Goal: Task Accomplishment & Management: Complete application form

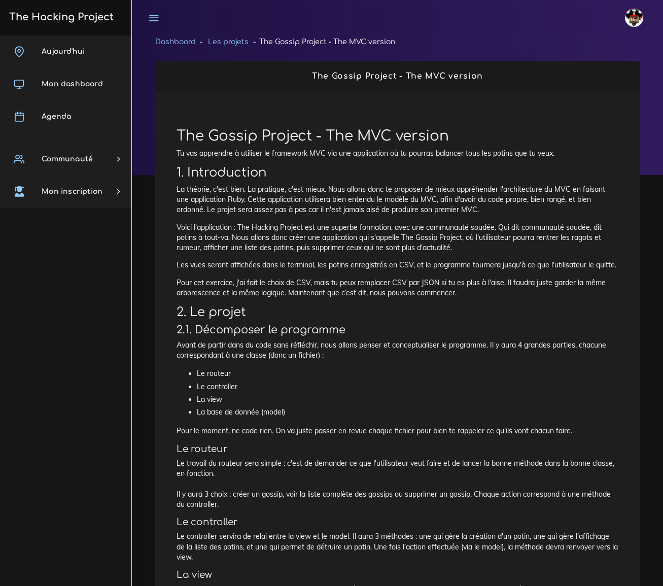
scroll to position [3007, 0]
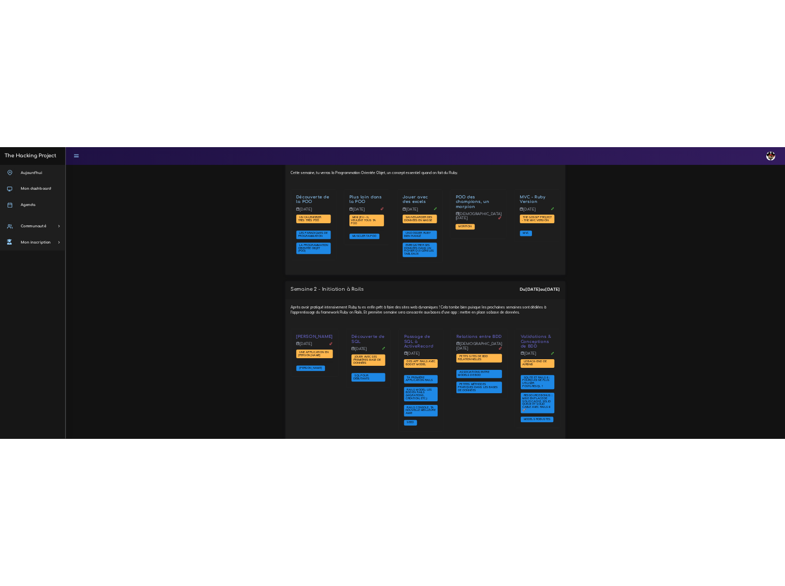
scroll to position [1430, 0]
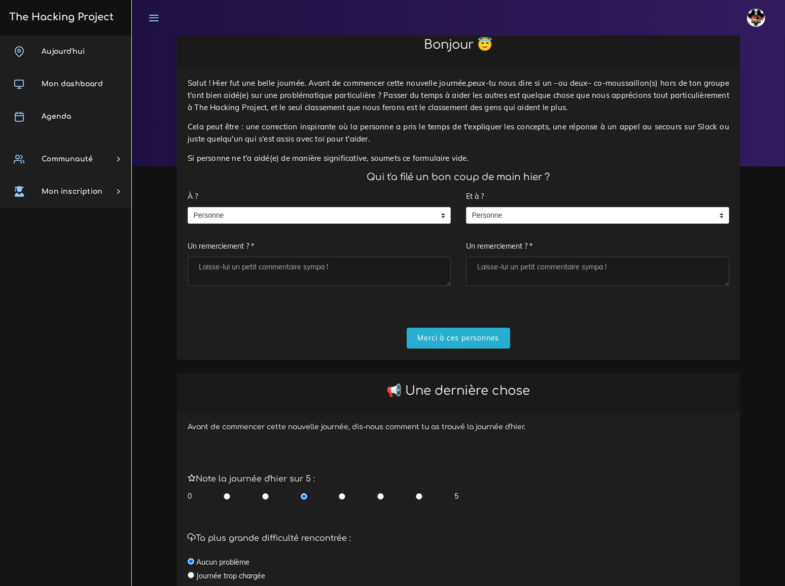
scroll to position [46, 0]
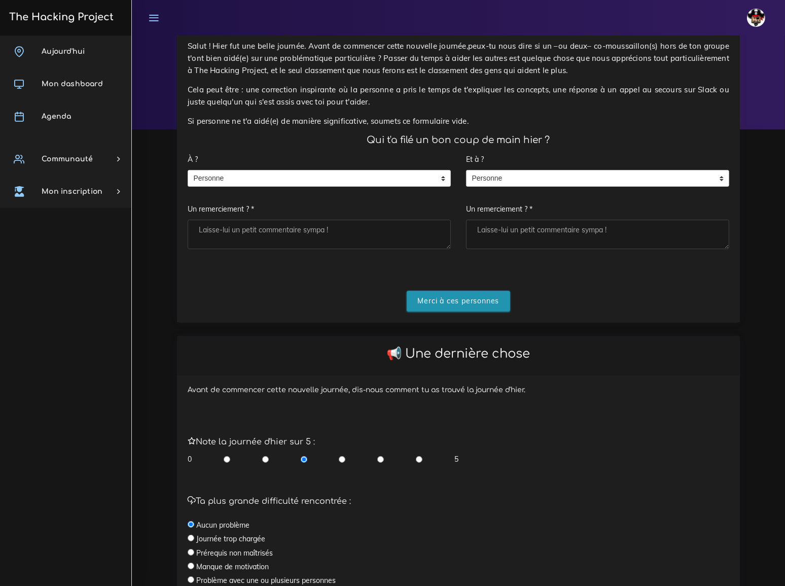
click at [480, 292] on input "Merci à ces personnes" at bounding box center [459, 301] width 104 height 21
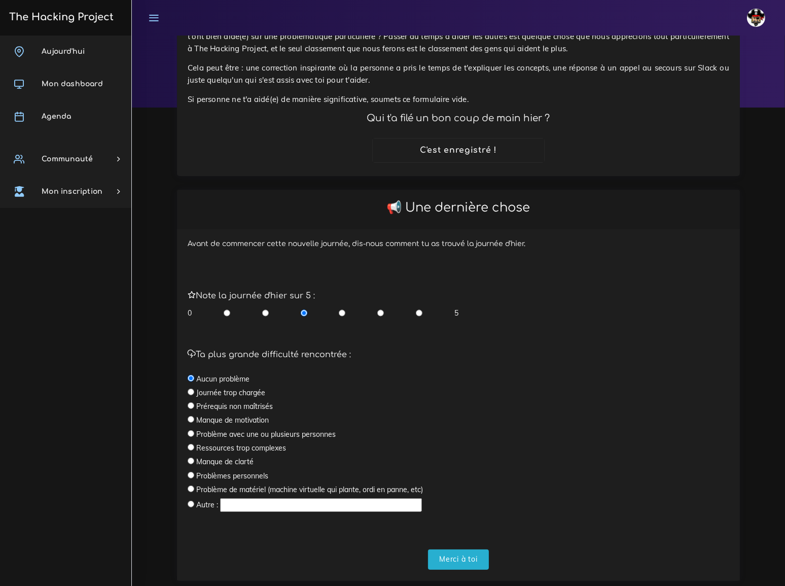
scroll to position [80, 0]
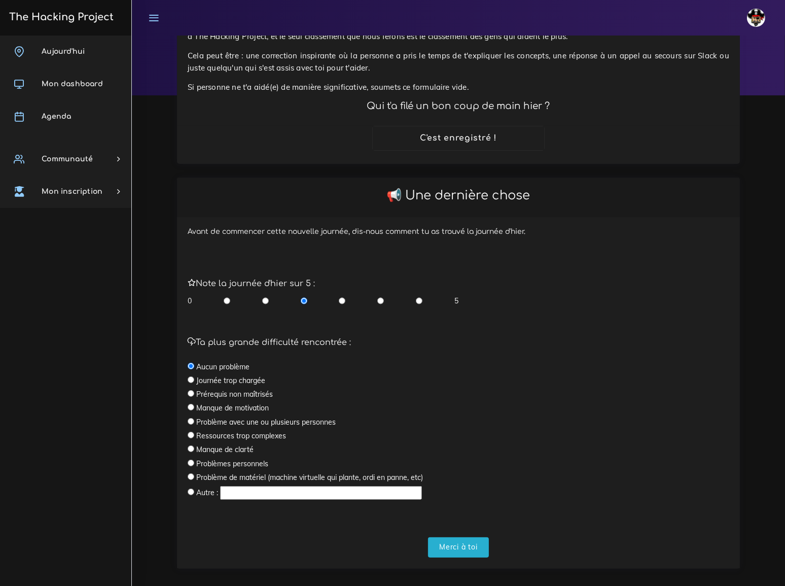
click at [380, 296] on input "radio" at bounding box center [381, 301] width 7 height 10
radio input "true"
click at [454, 537] on input "Merci à toi" at bounding box center [458, 547] width 61 height 21
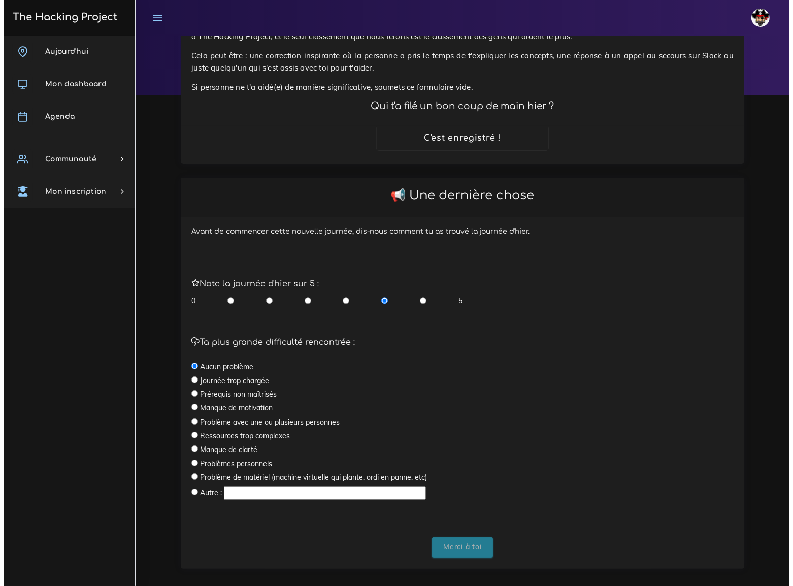
scroll to position [0, 0]
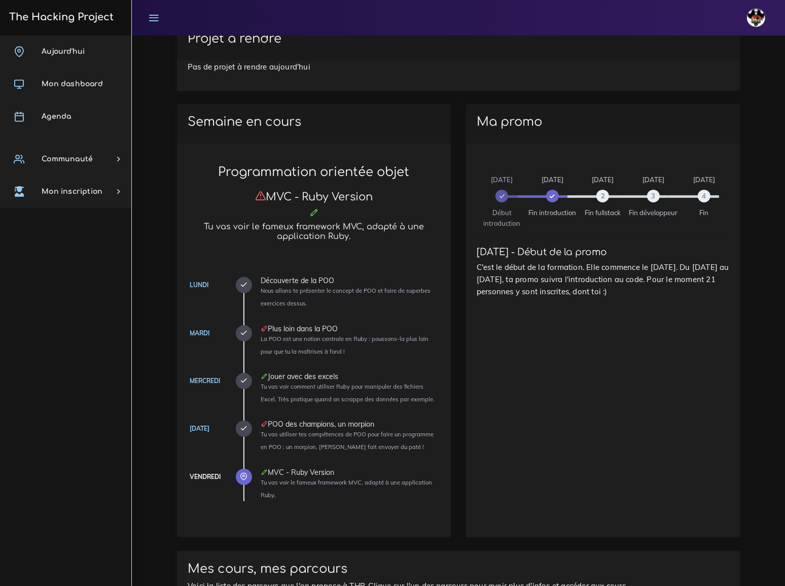
scroll to position [104, 0]
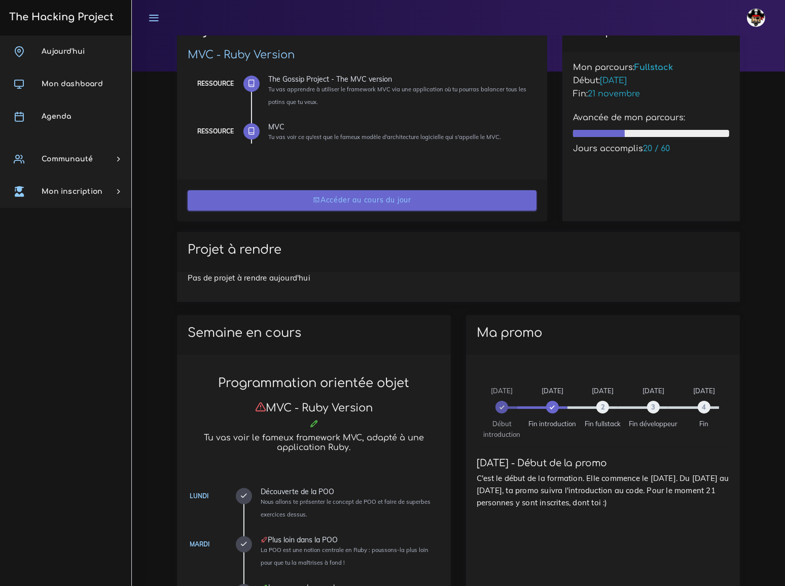
click at [357, 198] on link "Accéder au cours du jour" at bounding box center [362, 200] width 349 height 21
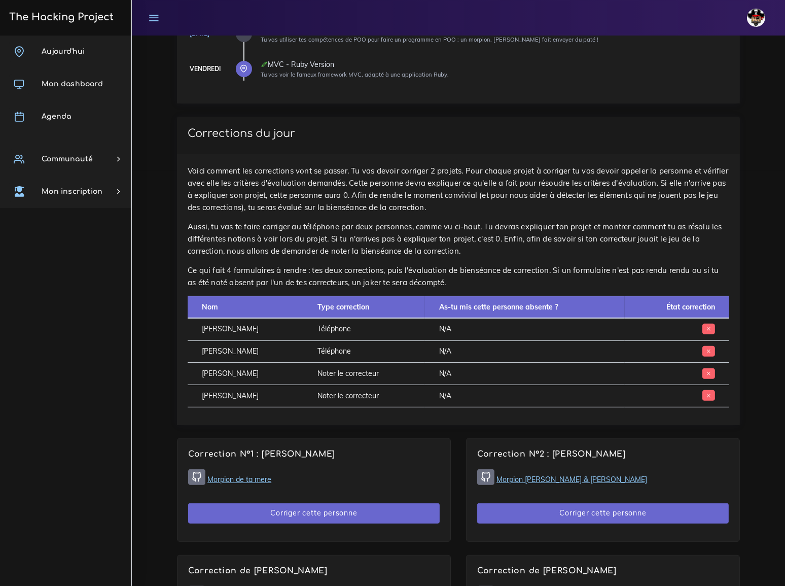
scroll to position [461, 0]
